Goal: Task Accomplishment & Management: Use online tool/utility

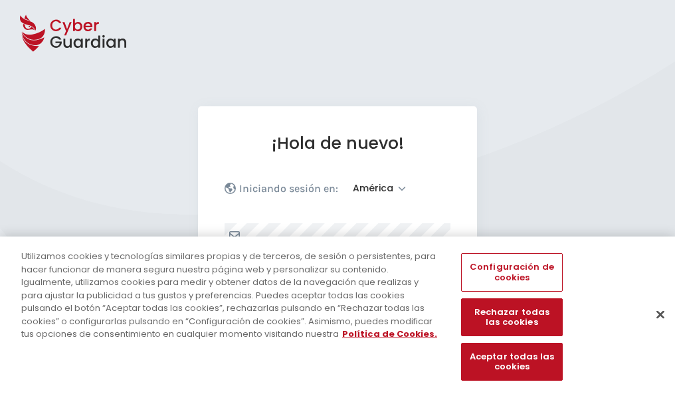
select select "América"
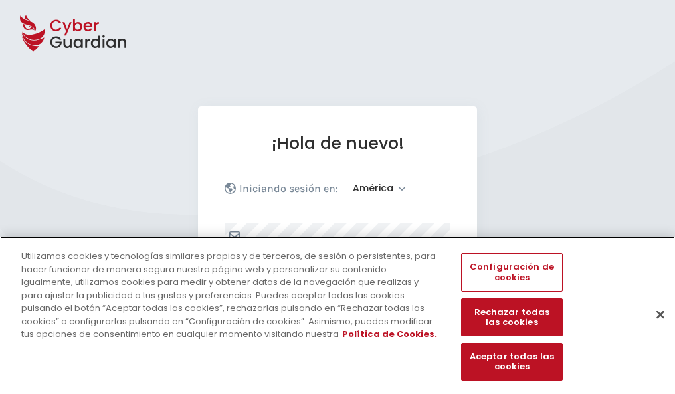
scroll to position [173, 0]
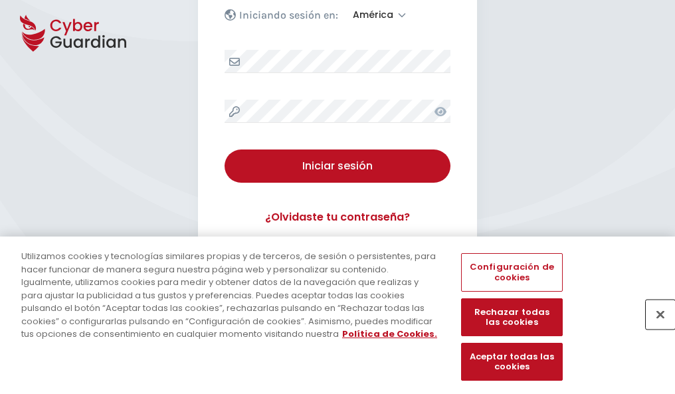
click at [654, 328] on button "Cerrar" at bounding box center [660, 314] width 29 height 29
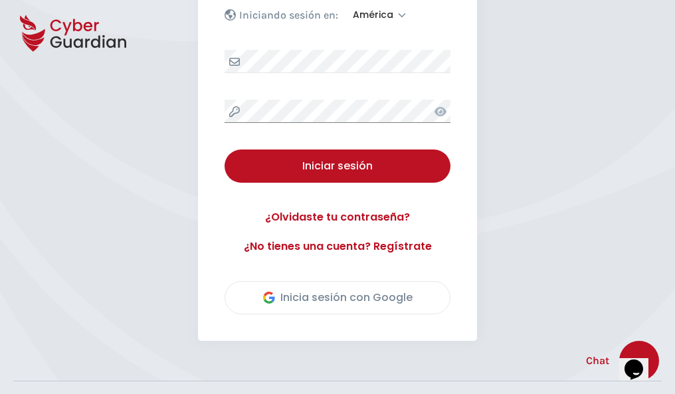
scroll to position [302, 0]
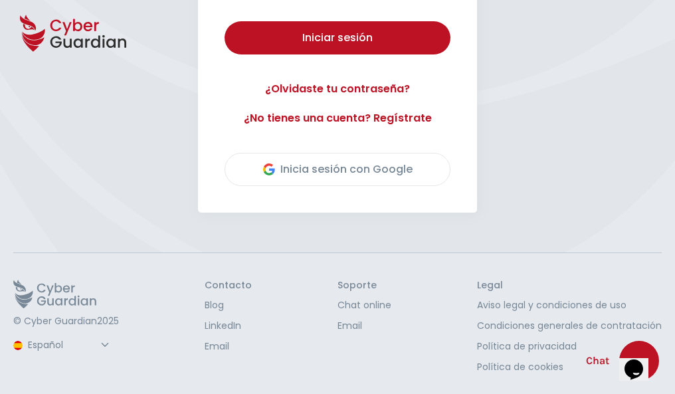
click at [225, 21] on button "Iniciar sesión" at bounding box center [338, 37] width 226 height 33
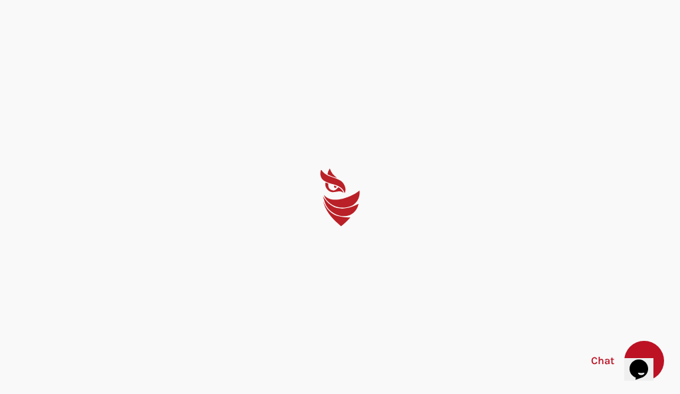
select select "Português (BR)"
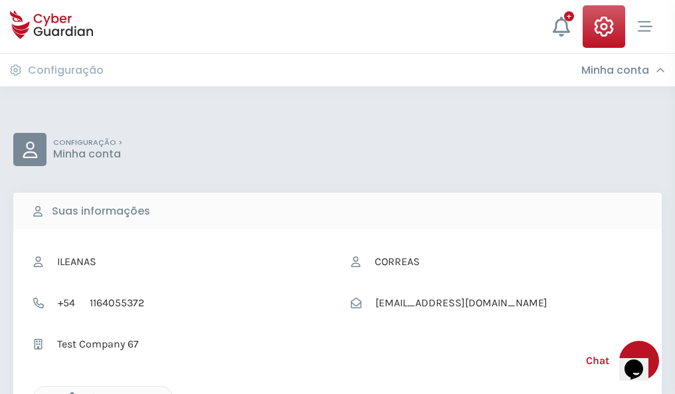
click at [68, 393] on icon "button" at bounding box center [68, 397] width 11 height 11
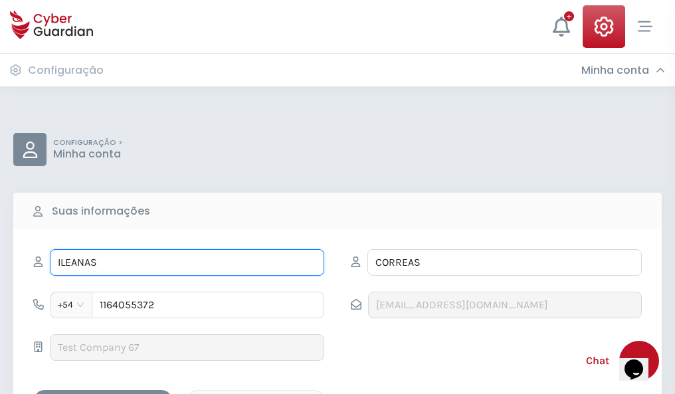
click at [187, 262] on input "ILEANAS" at bounding box center [187, 262] width 274 height 27
type input "I"
type input "Dolores"
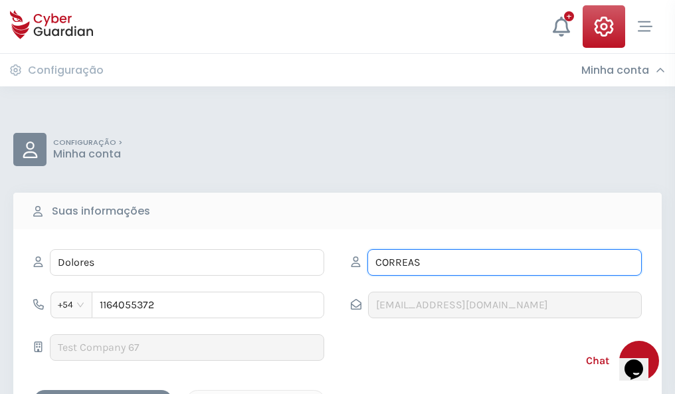
click at [504, 262] on input "CORREAS" at bounding box center [504, 262] width 274 height 27
type input "C"
type input "Martínez"
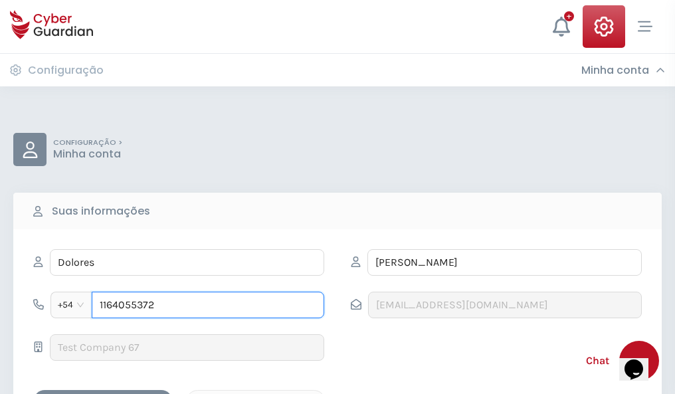
click at [208, 305] on input "1164055372" at bounding box center [208, 305] width 232 height 27
type input "1"
type input "4843492088"
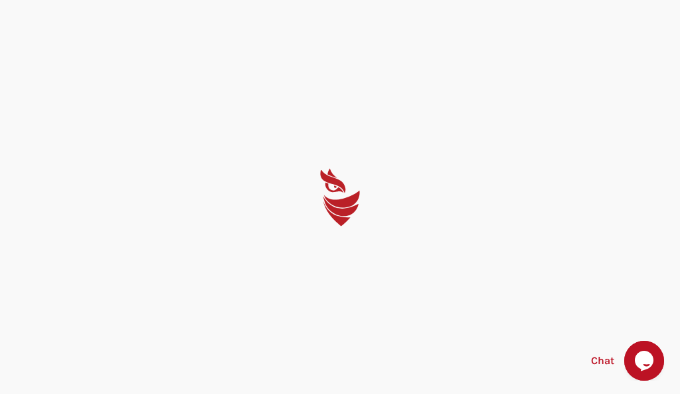
select select "Português (BR)"
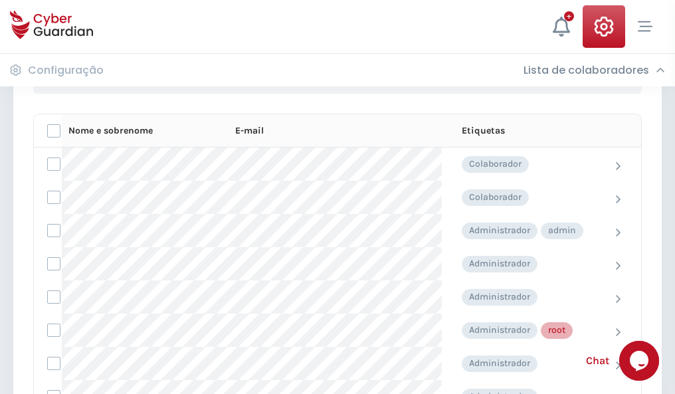
scroll to position [668, 0]
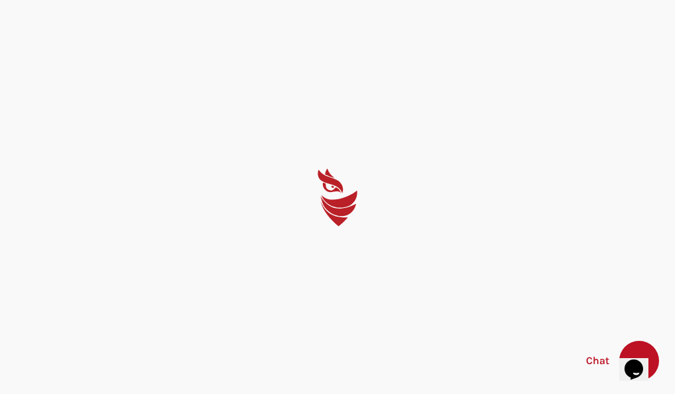
select select "Português (BR)"
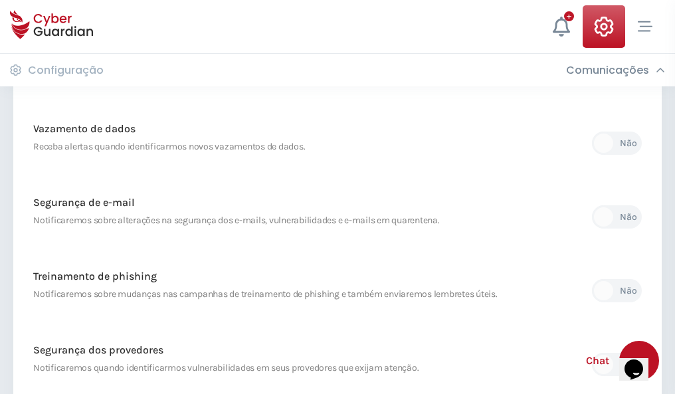
scroll to position [699, 0]
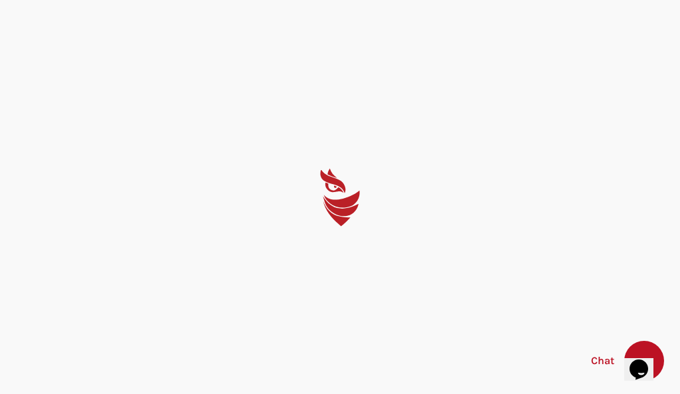
select select "Português (BR)"
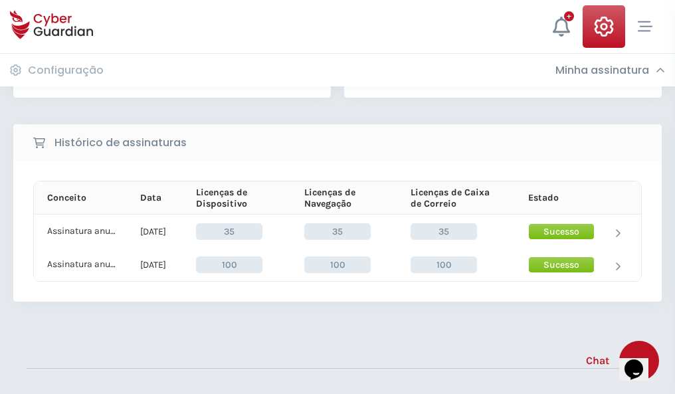
scroll to position [370, 0]
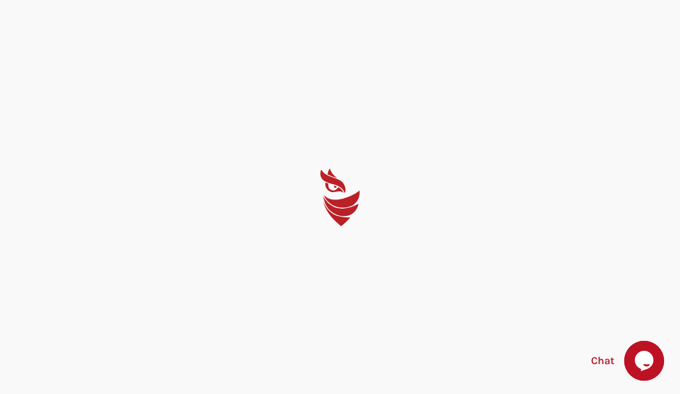
select select "Português (BR)"
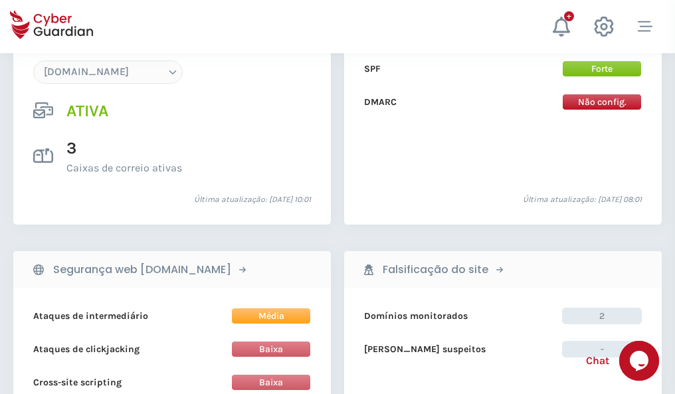
scroll to position [1415, 0]
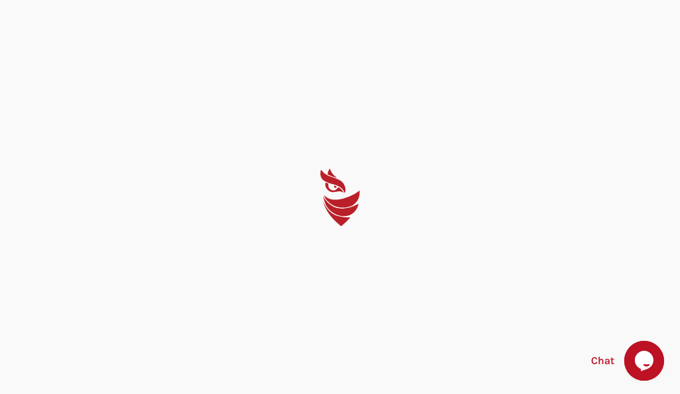
select select "Português (BR)"
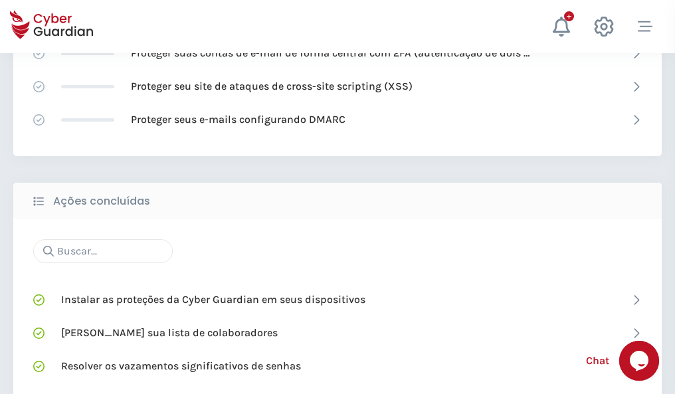
scroll to position [885, 0]
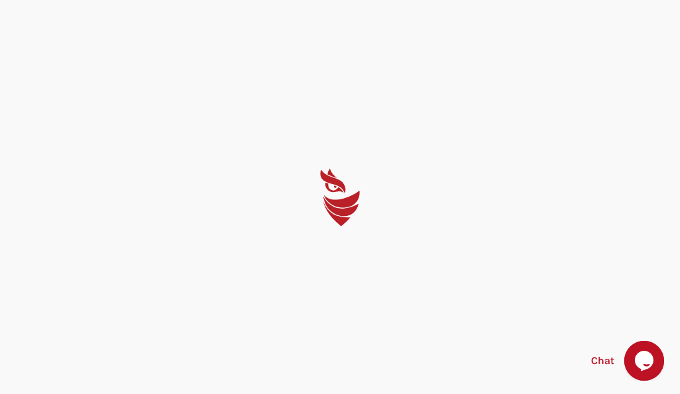
select select "Português (BR)"
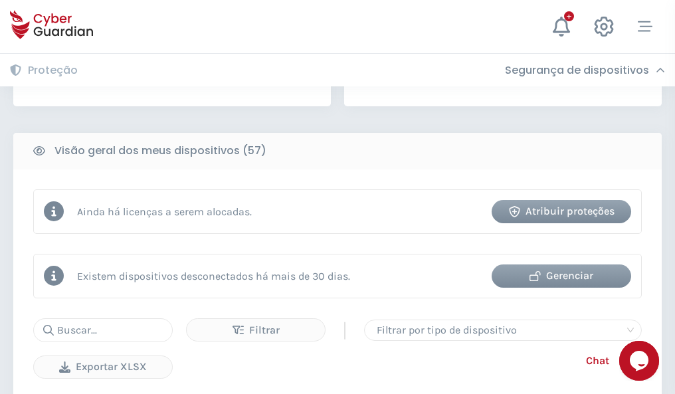
scroll to position [1303, 0]
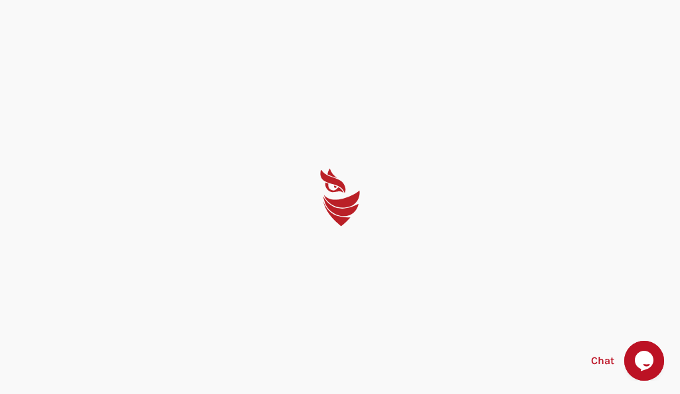
select select "Português (BR)"
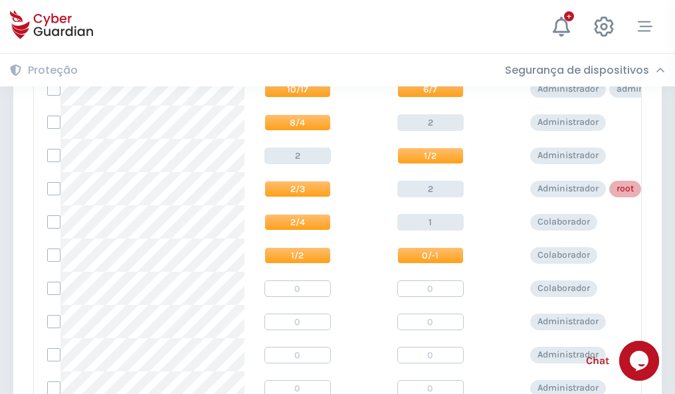
scroll to position [670, 0]
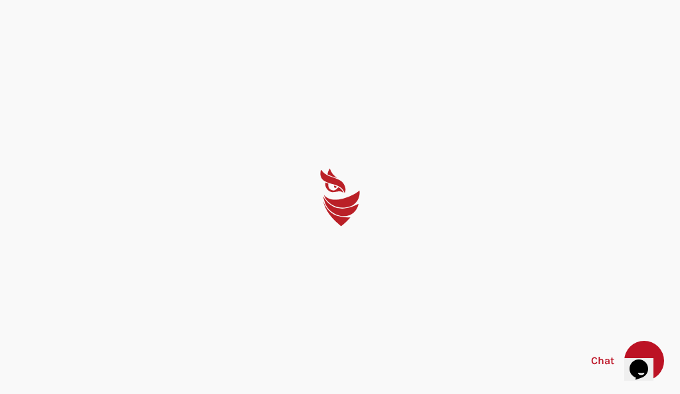
select select "Português (BR)"
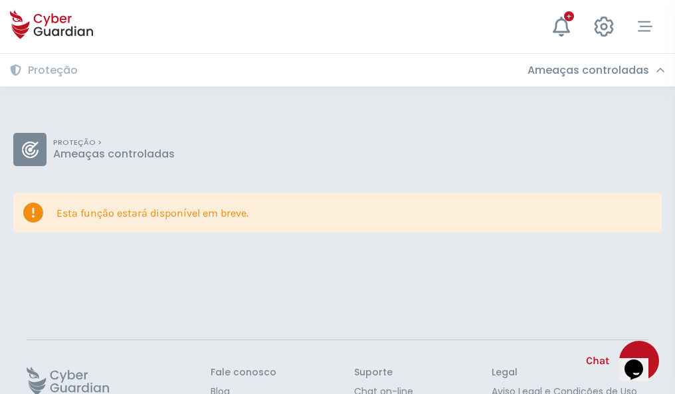
scroll to position [86, 0]
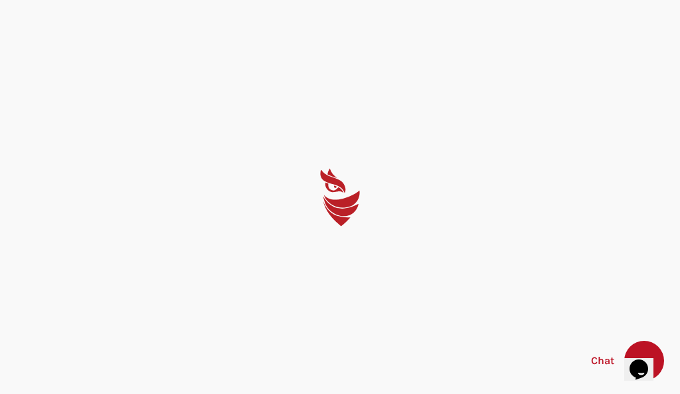
select select "Português (BR)"
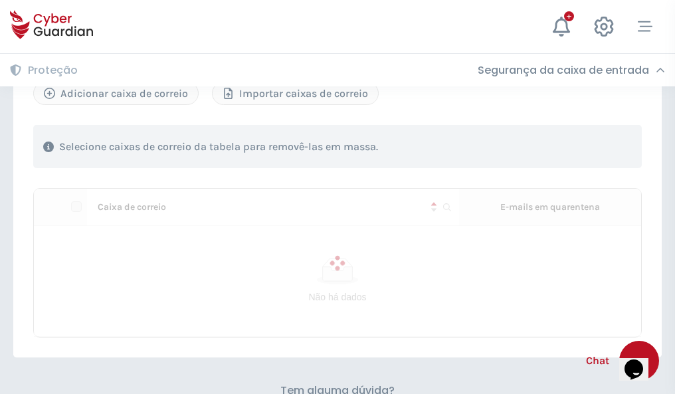
scroll to position [569, 0]
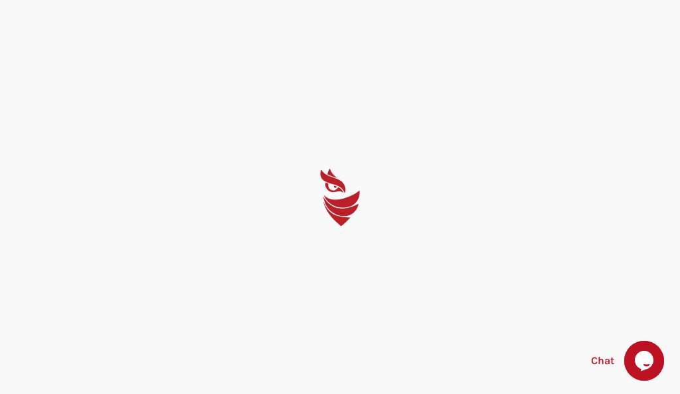
select select "Português (BR)"
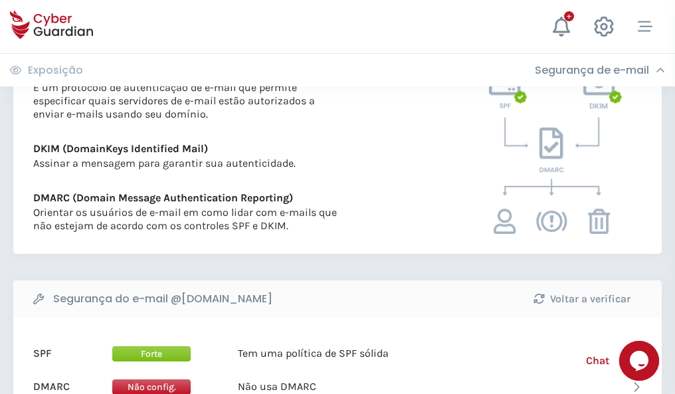
scroll to position [717, 0]
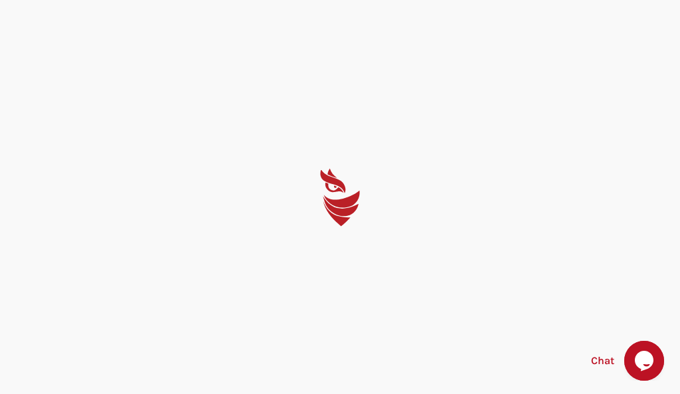
select select "Português (BR)"
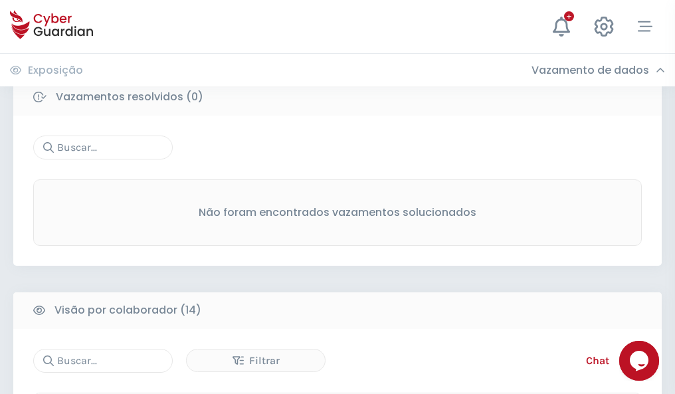
scroll to position [1200, 0]
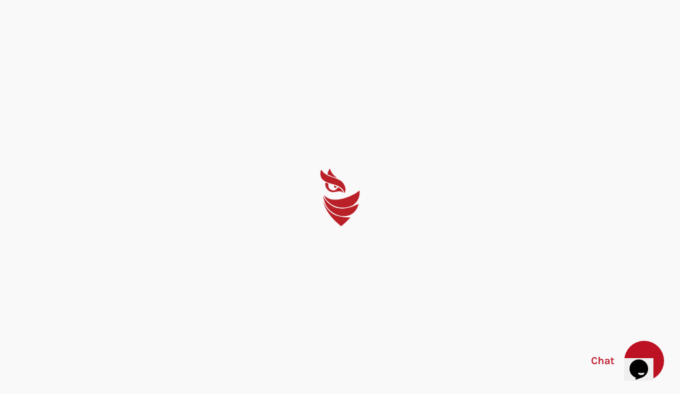
select select "Português (BR)"
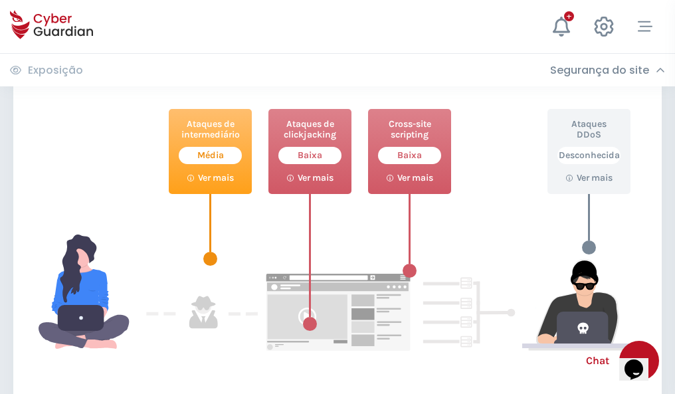
scroll to position [723, 0]
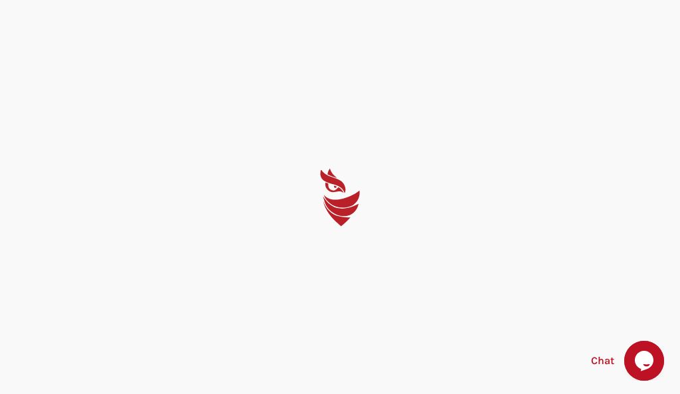
select select "Português (BR)"
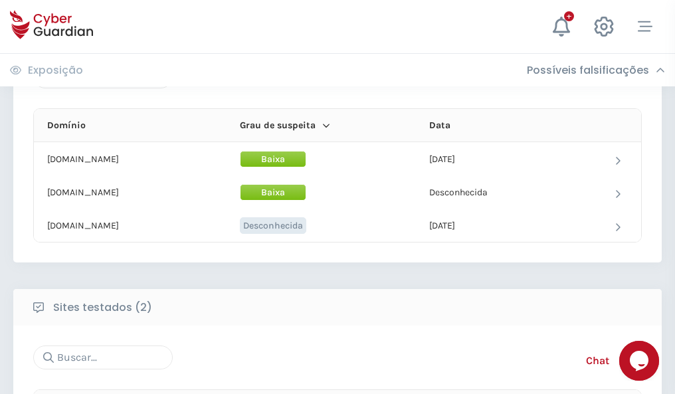
scroll to position [797, 0]
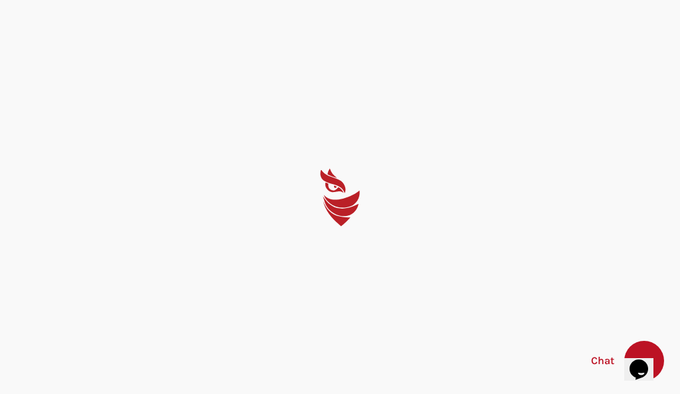
select select "Português (BR)"
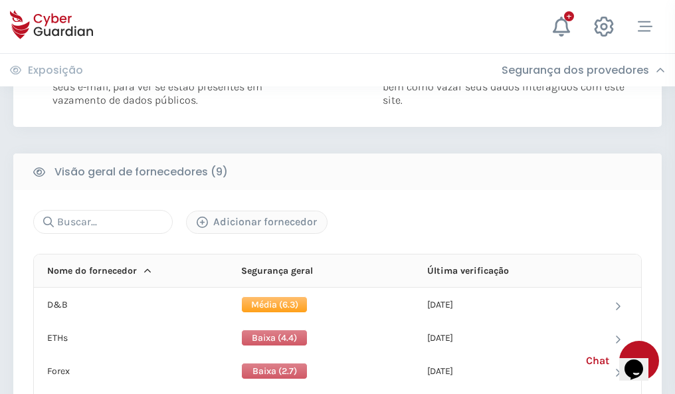
scroll to position [943, 0]
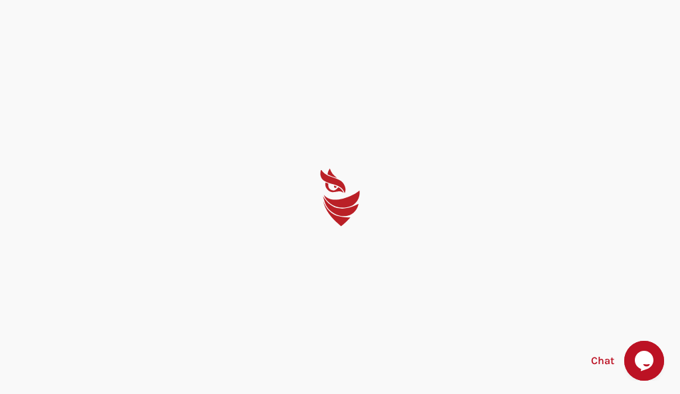
select select "Português (BR)"
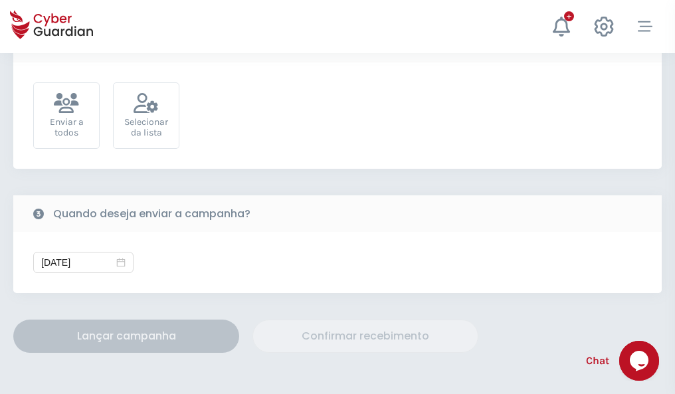
scroll to position [486, 0]
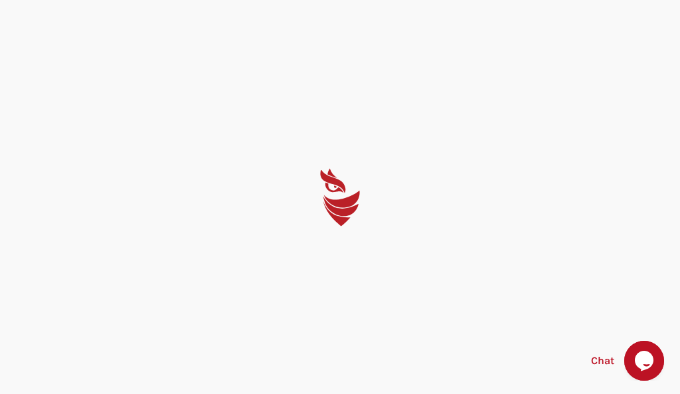
select select "Português (BR)"
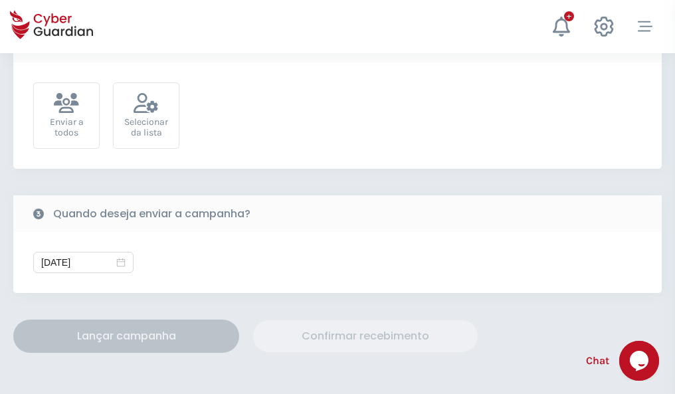
scroll to position [486, 0]
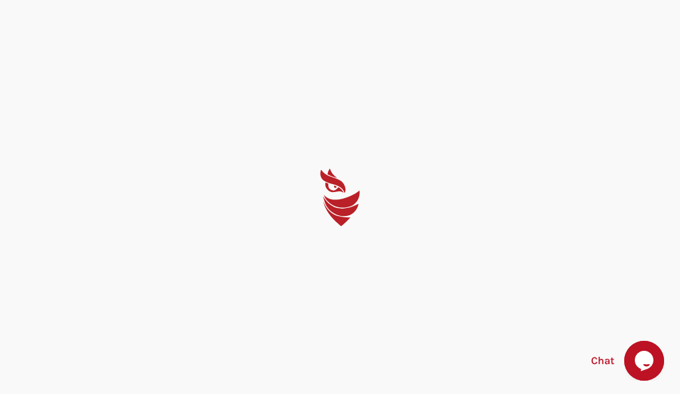
select select "Português (BR)"
